Goal: Information Seeking & Learning: Learn about a topic

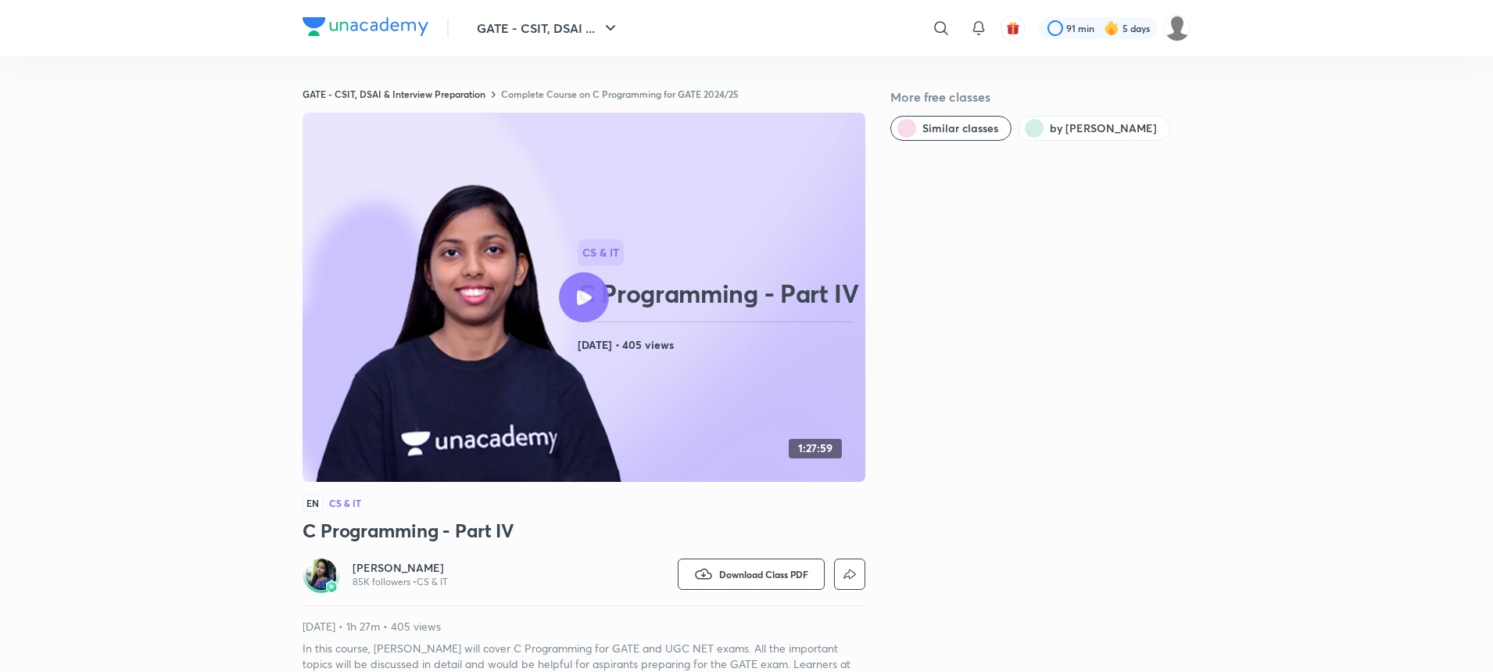
click at [587, 303] on icon at bounding box center [584, 297] width 15 height 15
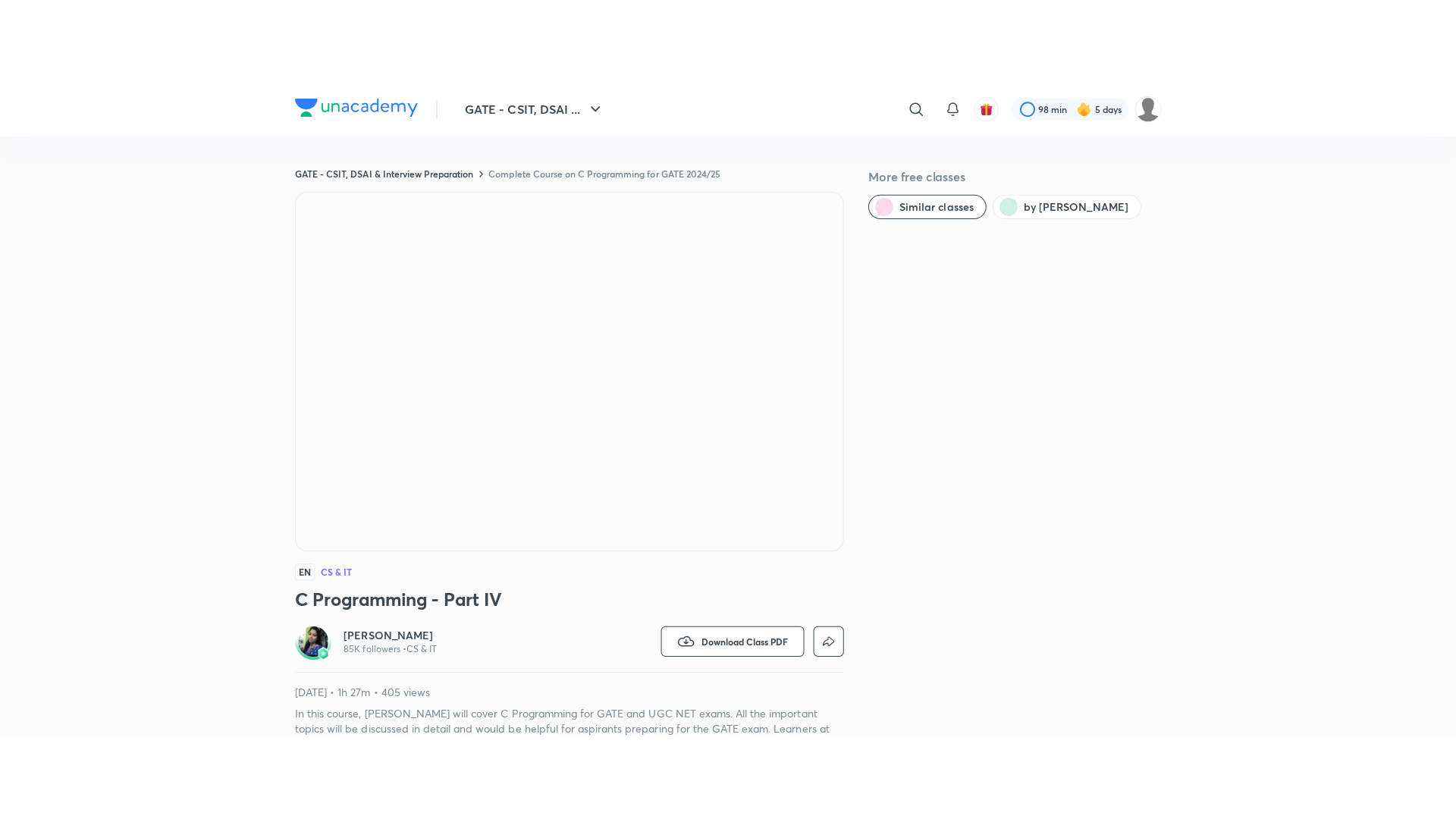
scroll to position [30, 0]
